Goal: Use online tool/utility: Use online tool/utility

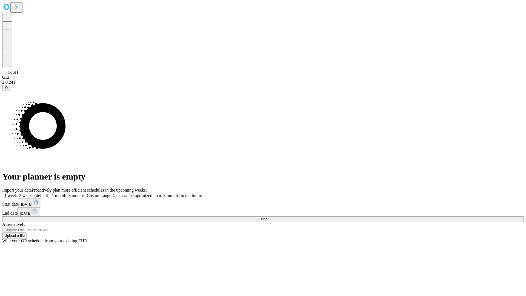
click at [268, 217] on span "Fetch" at bounding box center [263, 219] width 9 height 4
